Goal: Task Accomplishment & Management: Use online tool/utility

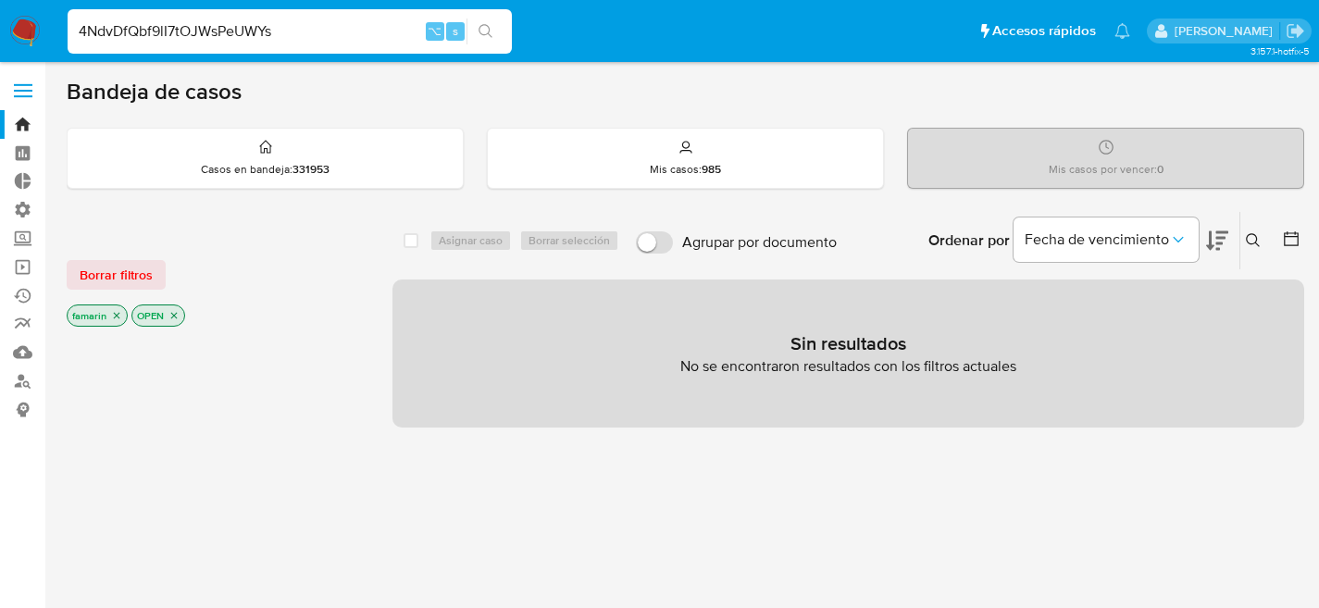
type input "4NdvDfQbf9lI7tOJWsPeUWYs"
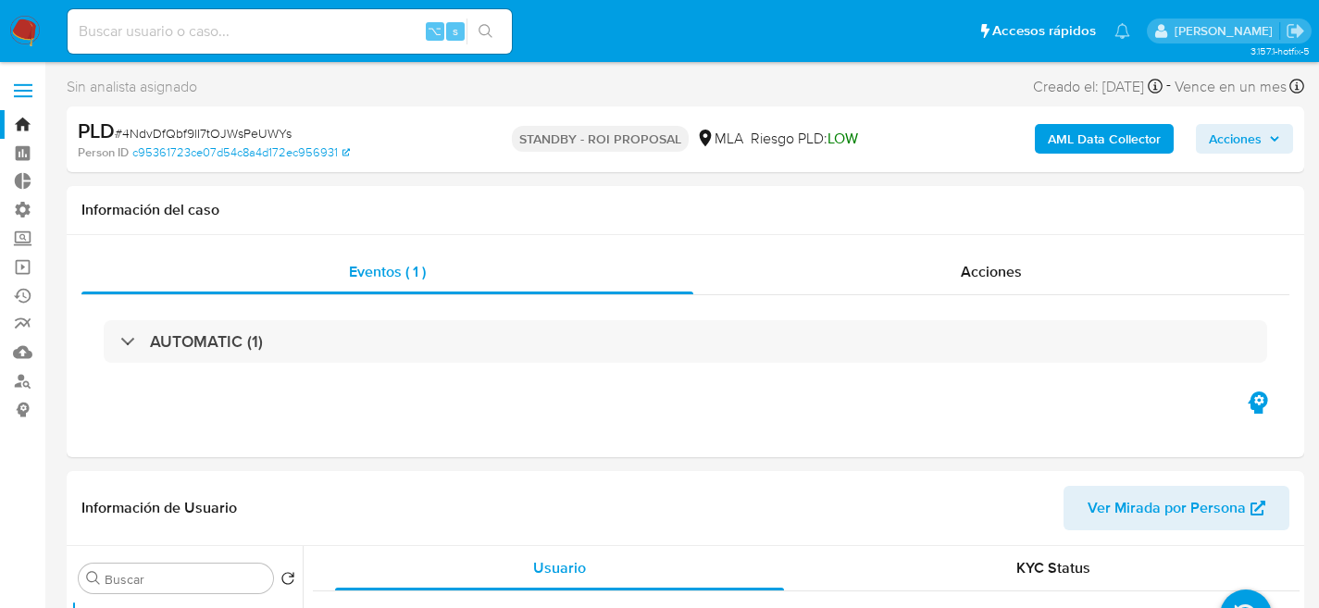
select select "10"
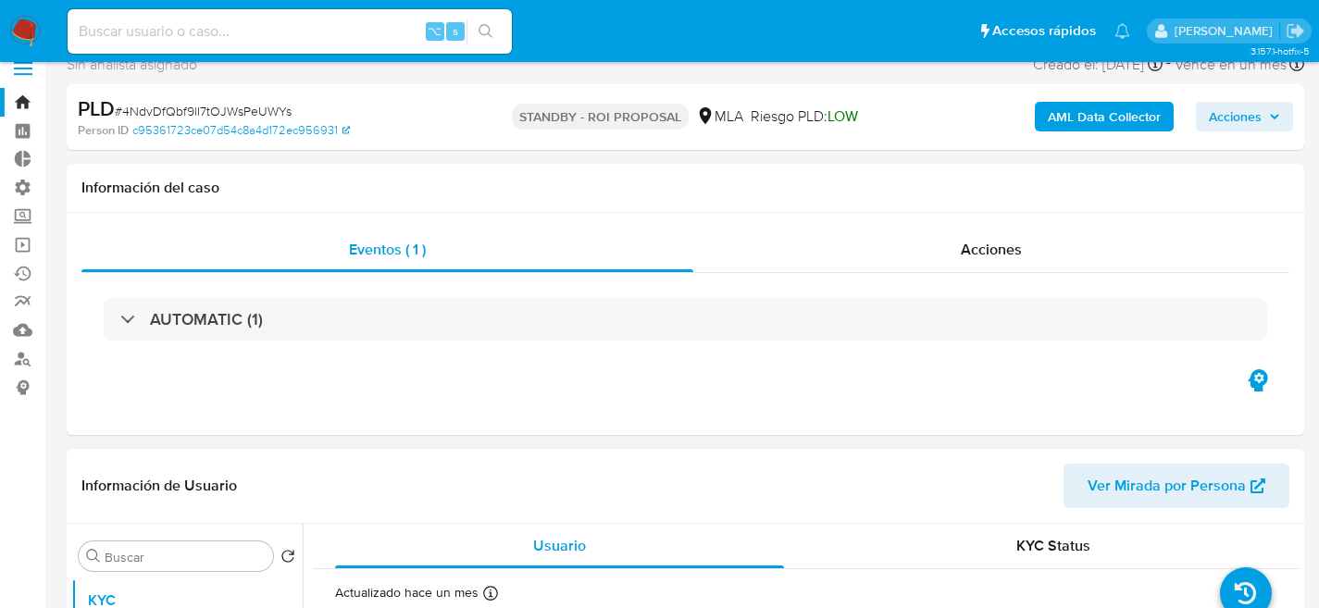
scroll to position [328, 0]
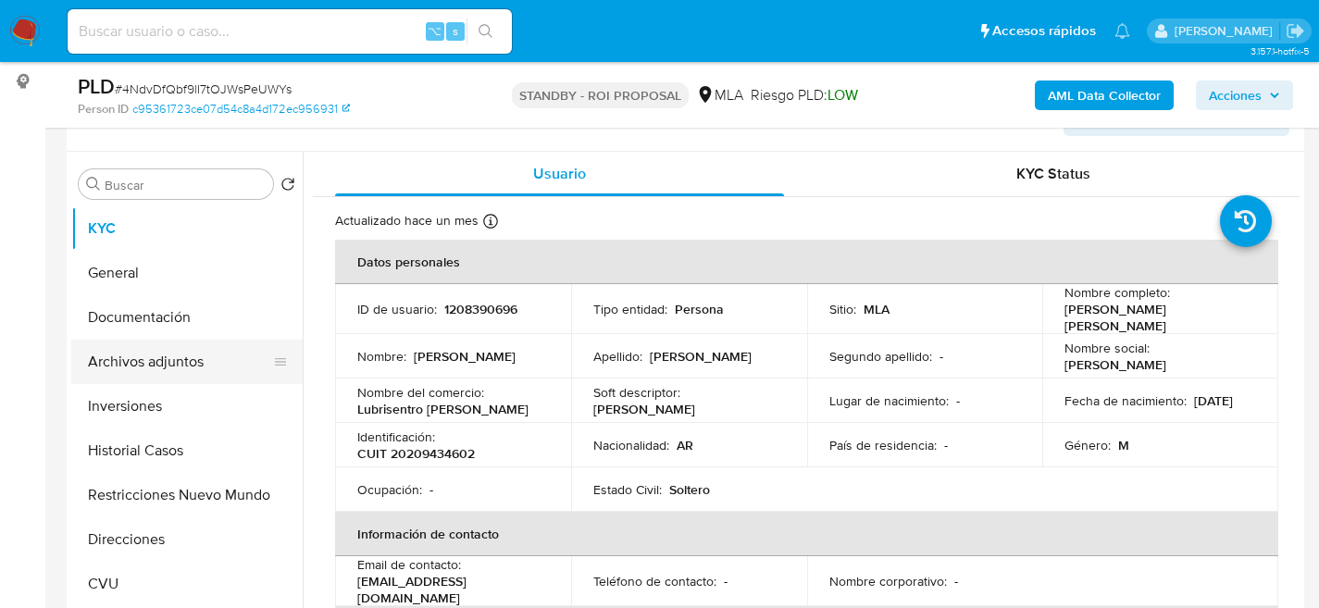
click at [128, 341] on button "Archivos adjuntos" at bounding box center [179, 362] width 217 height 44
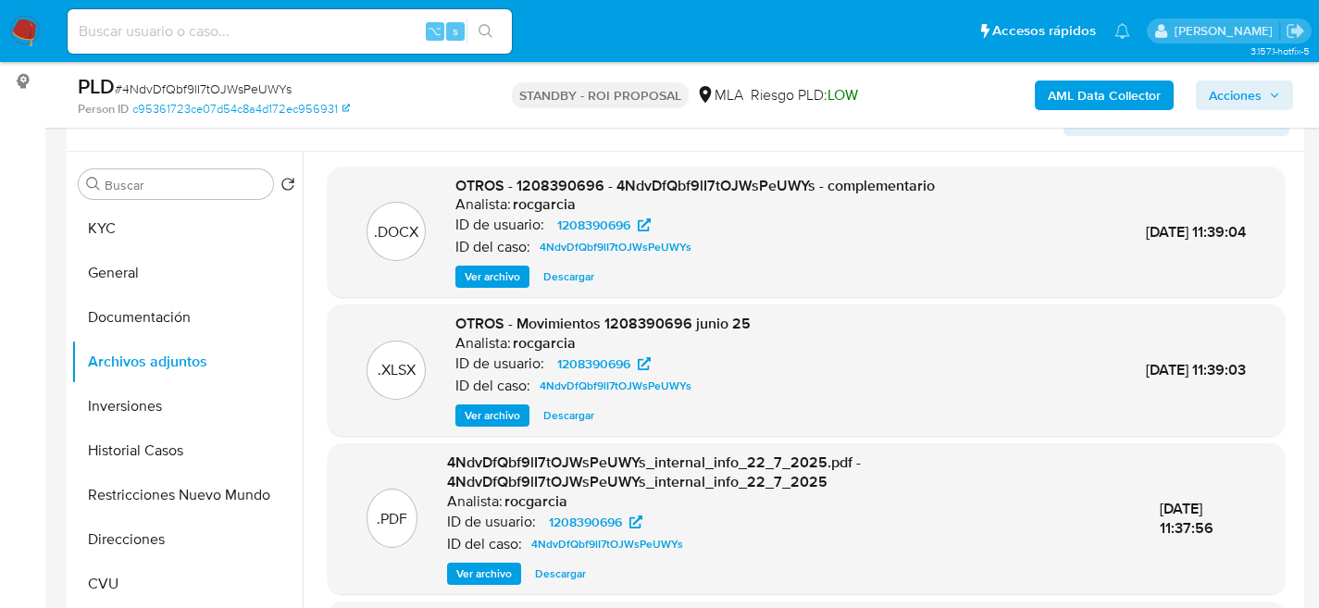
click at [584, 284] on span "Descargar" at bounding box center [568, 276] width 51 height 19
click at [454, 91] on div "PLD # 4NdvDfQbf9lI7tOJWsPeUWYs" at bounding box center [277, 87] width 398 height 28
click at [169, 241] on button "KYC" at bounding box center [179, 228] width 217 height 44
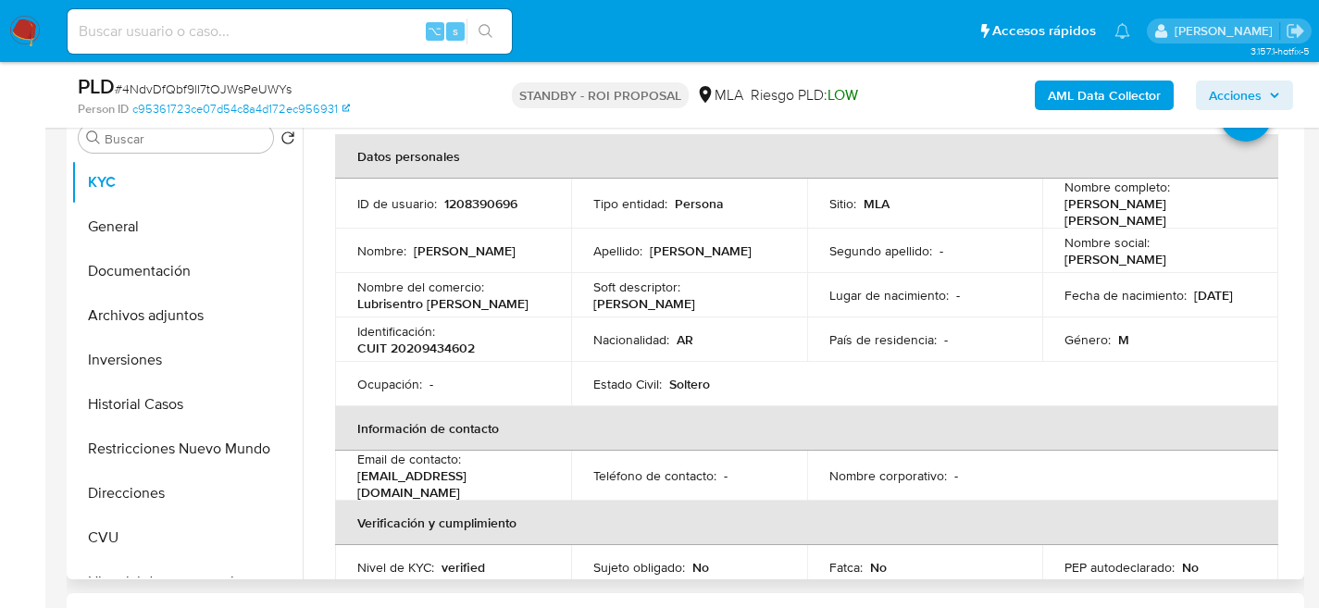
scroll to position [90, 0]
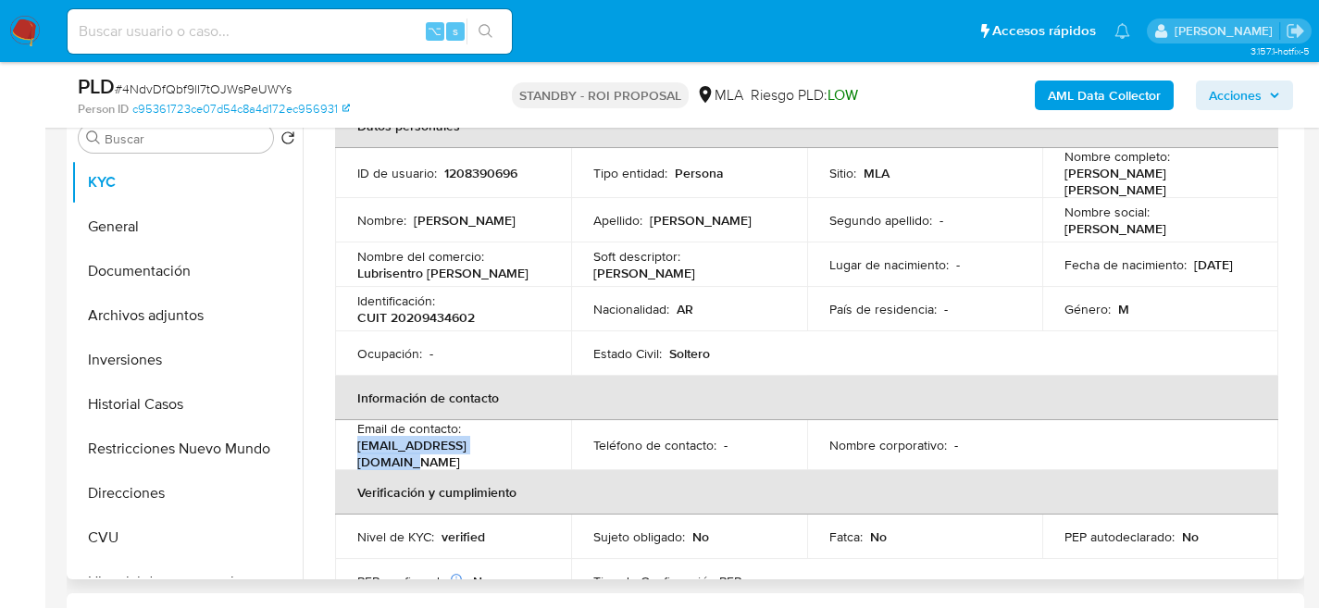
drag, startPoint x: 514, startPoint y: 450, endPoint x: 349, endPoint y: 451, distance: 165.6
click at [349, 451] on td "Email de contacto : [EMAIL_ADDRESS][DOMAIN_NAME]" at bounding box center [453, 445] width 236 height 50
copy p "[EMAIL_ADDRESS][DOMAIN_NAME]"
